Goal: Find specific page/section: Find specific page/section

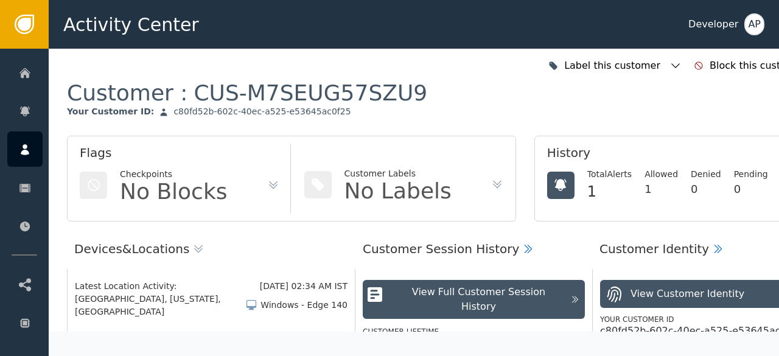
scroll to position [2, 0]
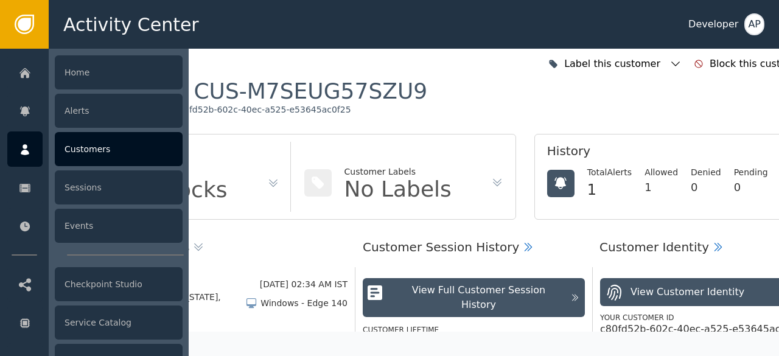
click at [88, 146] on div "Customers" at bounding box center [119, 149] width 128 height 34
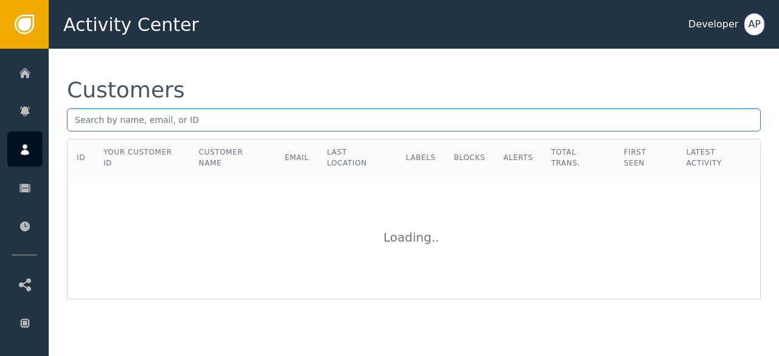
click at [85, 122] on input "text" at bounding box center [414, 119] width 694 height 23
paste input "[EMAIL_ADDRESS][DOMAIN_NAME]"
type input "[EMAIL_ADDRESS][DOMAIN_NAME]"
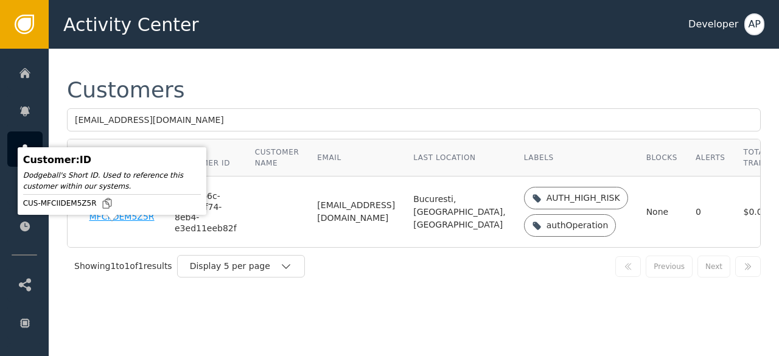
click at [94, 223] on div "CUS-MFCIIDEM5Z5R" at bounding box center [122, 211] width 67 height 21
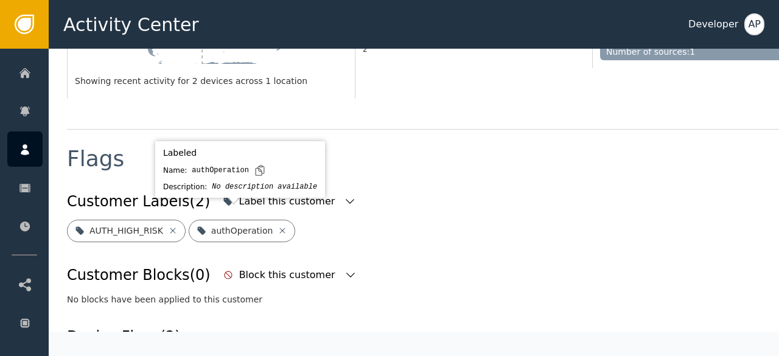
scroll to position [388, 0]
click at [278, 225] on icon at bounding box center [283, 230] width 10 height 10
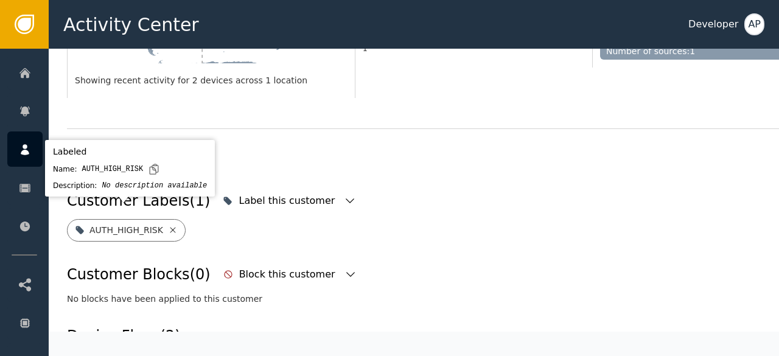
click at [170, 227] on icon at bounding box center [172, 229] width 5 height 5
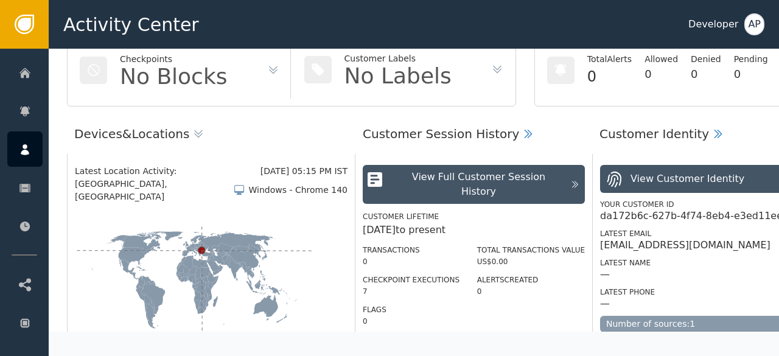
scroll to position [114, 0]
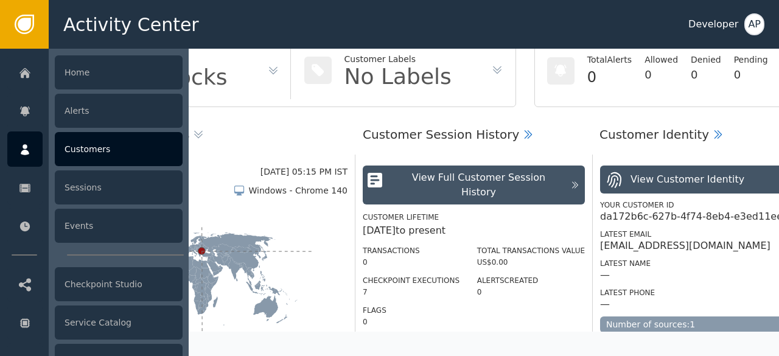
click at [71, 149] on div "Customers" at bounding box center [119, 149] width 128 height 34
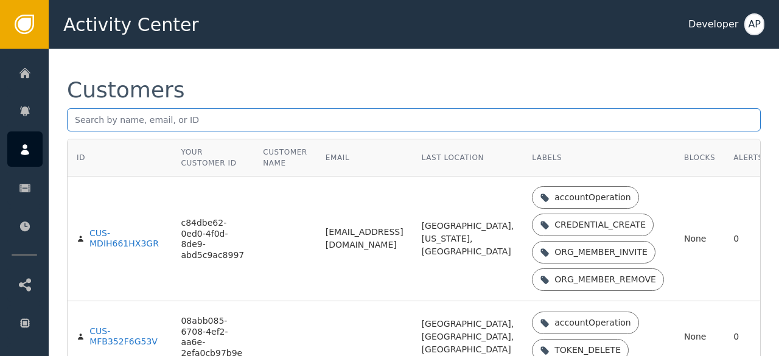
click at [82, 124] on input "text" at bounding box center [414, 119] width 694 height 23
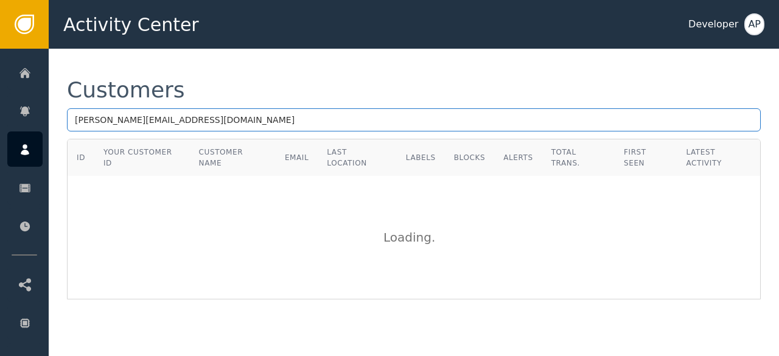
type input "[PERSON_NAME][EMAIL_ADDRESS][DOMAIN_NAME]"
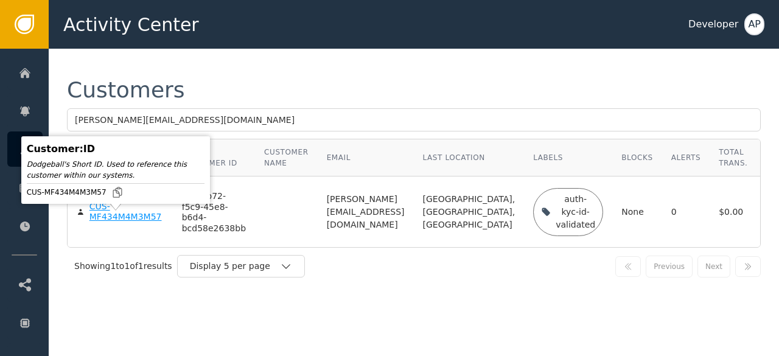
click at [99, 223] on div "CUS-MF434M4M3M57" at bounding box center [126, 211] width 74 height 21
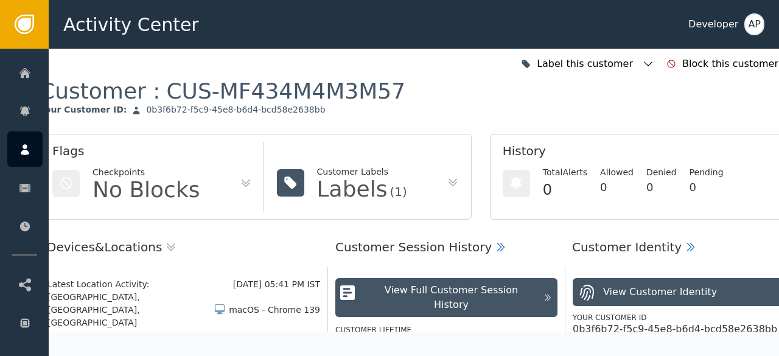
scroll to position [0, 27]
